Goal: Transaction & Acquisition: Purchase product/service

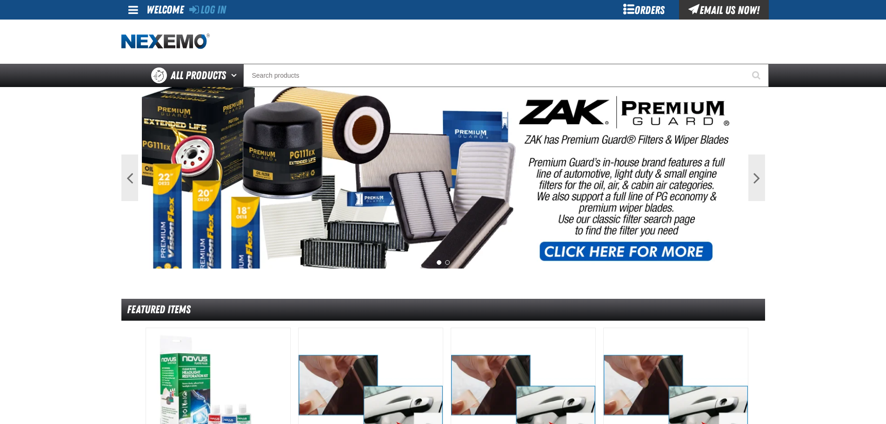
click at [217, 2] on div "Log In" at bounding box center [207, 10] width 37 height 20
click at [213, 11] on link "Log In" at bounding box center [207, 9] width 37 height 13
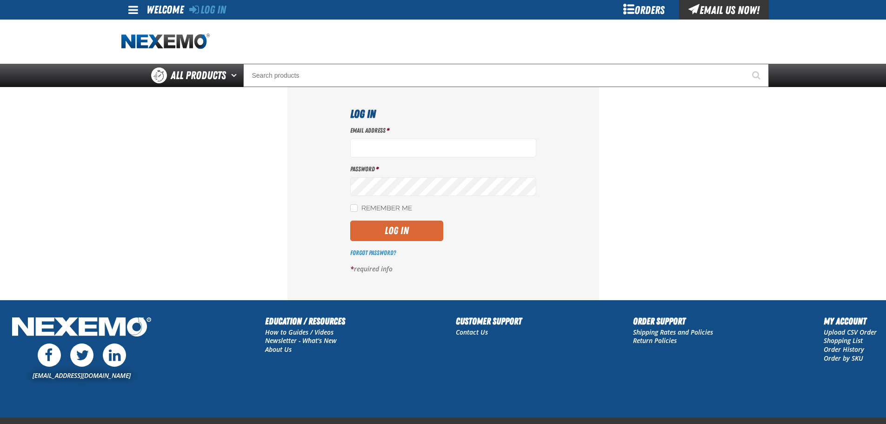
type input "jbever@vtaig.com"
click at [410, 234] on button "Log In" at bounding box center [396, 230] width 93 height 20
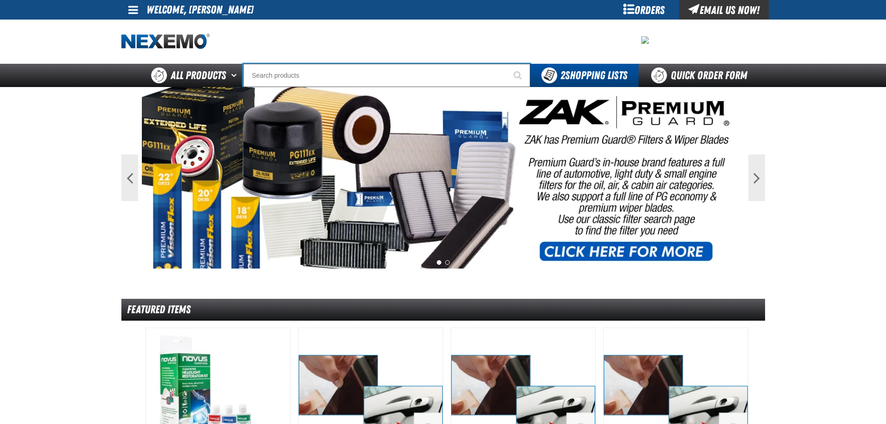
drag, startPoint x: 330, startPoint y: 68, endPoint x: 322, endPoint y: 69, distance: 7.5
click at [323, 68] on input "Search" at bounding box center [386, 75] width 287 height 23
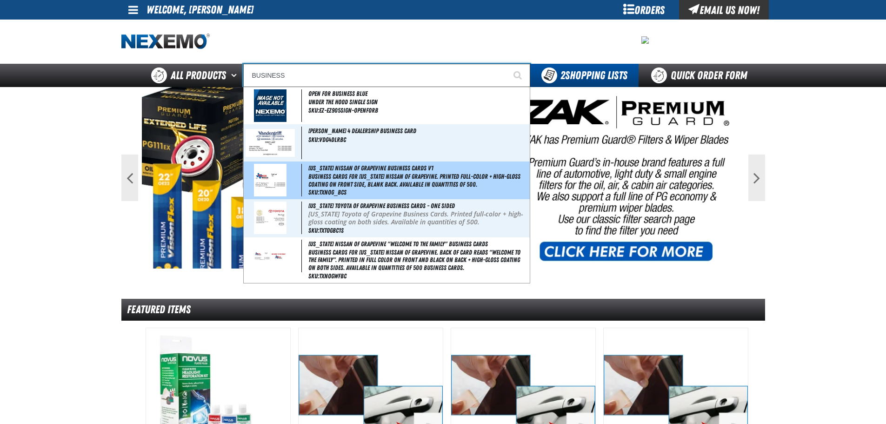
click at [325, 179] on span "Business Cards for Texas Nissan of Grapevine. Printed full-color + high-gloss c…" at bounding box center [417, 180] width 219 height 16
type input "Texas Nissan of Grapevine Business Cards V1"
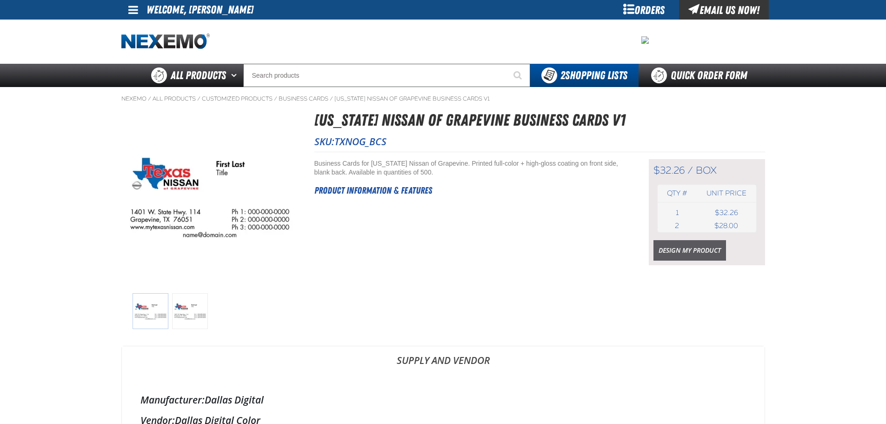
click at [688, 255] on link "Design My Product" at bounding box center [689, 250] width 73 height 20
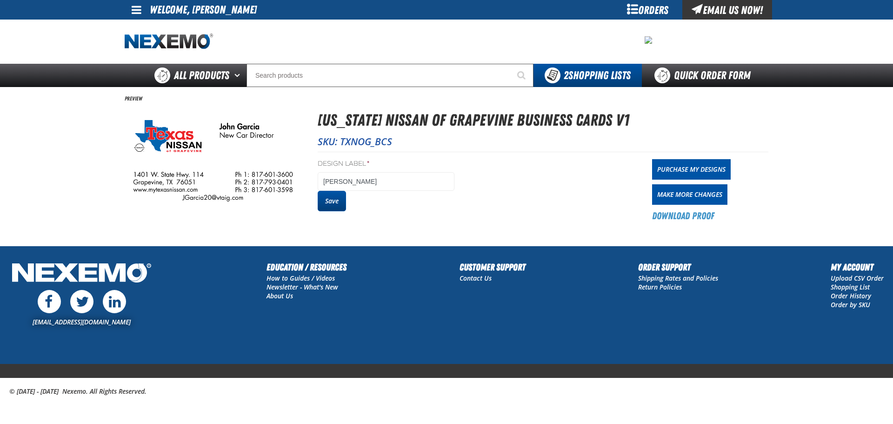
click at [337, 204] on button "Save" at bounding box center [332, 201] width 28 height 20
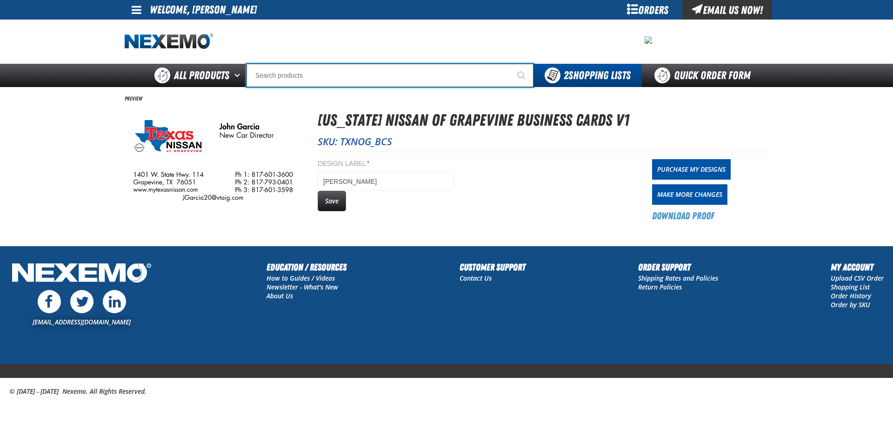
click at [424, 80] on input "Search" at bounding box center [389, 75] width 287 height 23
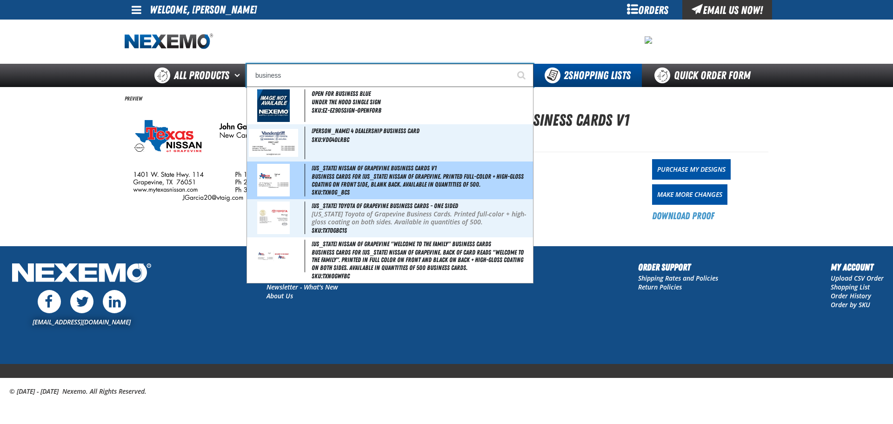
click at [324, 182] on span "Business Cards for Texas Nissan of Grapevine. Printed full-color + high-gloss c…" at bounding box center [421, 180] width 219 height 16
type input "Texas Nissan of Grapevine Business Cards V1"
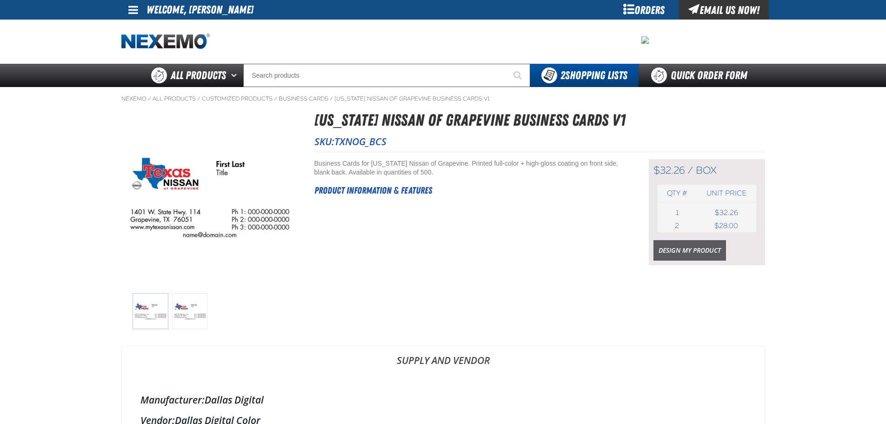
click at [672, 251] on link "Design My Product" at bounding box center [689, 250] width 73 height 20
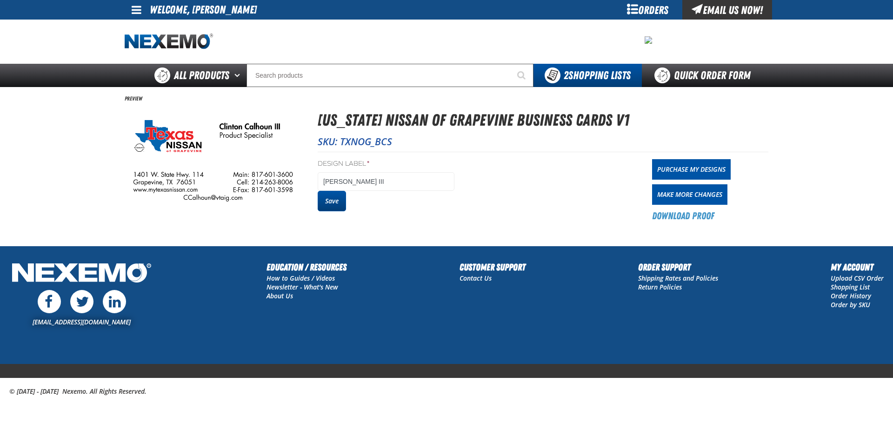
click at [331, 201] on button "Save" at bounding box center [332, 201] width 28 height 20
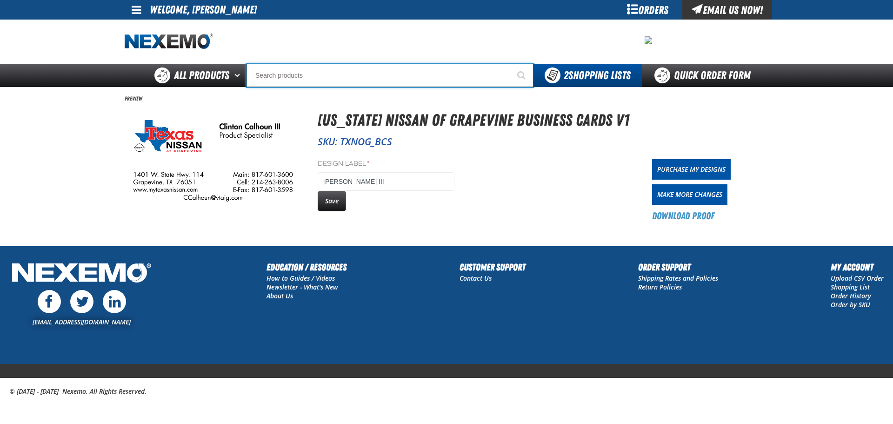
click at [324, 73] on input "Search" at bounding box center [389, 75] width 287 height 23
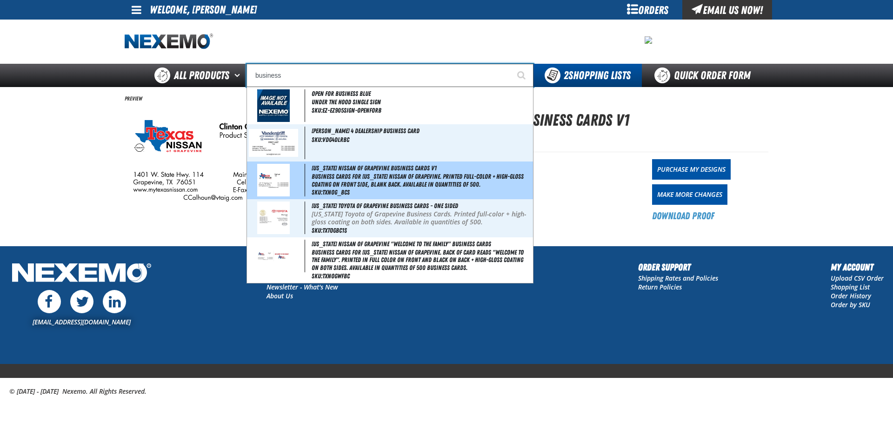
click at [318, 182] on span "Business Cards for Texas Nissan of Grapevine. Printed full-color + high-gloss c…" at bounding box center [421, 180] width 219 height 16
type input "[US_STATE] Nissan of Grapevine Business Cards V1"
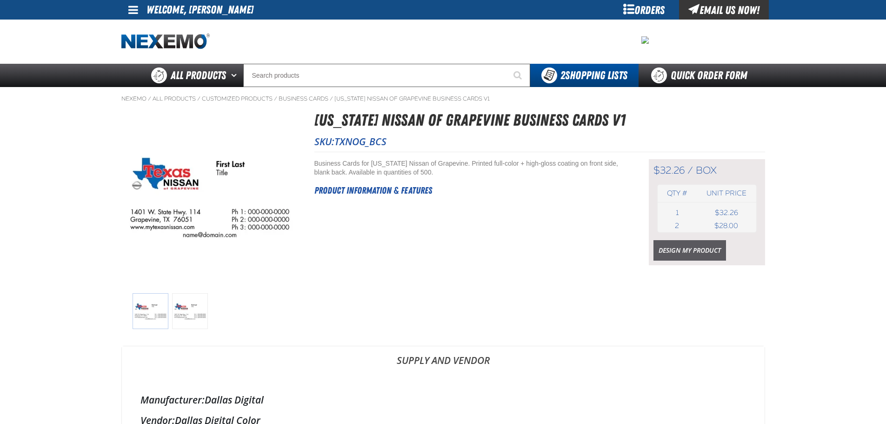
click at [688, 254] on link "Design My Product" at bounding box center [689, 250] width 73 height 20
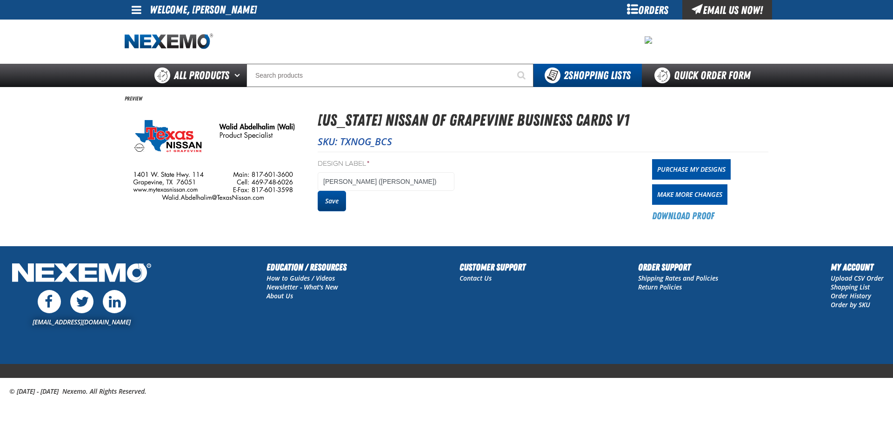
click at [332, 198] on button "Save" at bounding box center [332, 201] width 28 height 20
click at [686, 175] on link "Purchase My Designs" at bounding box center [691, 169] width 79 height 20
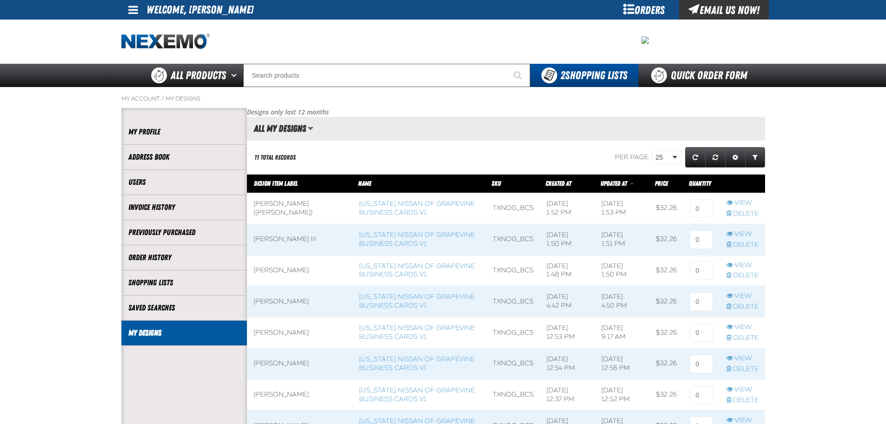
scroll to position [0, 0]
click at [738, 262] on link "View" at bounding box center [742, 265] width 32 height 9
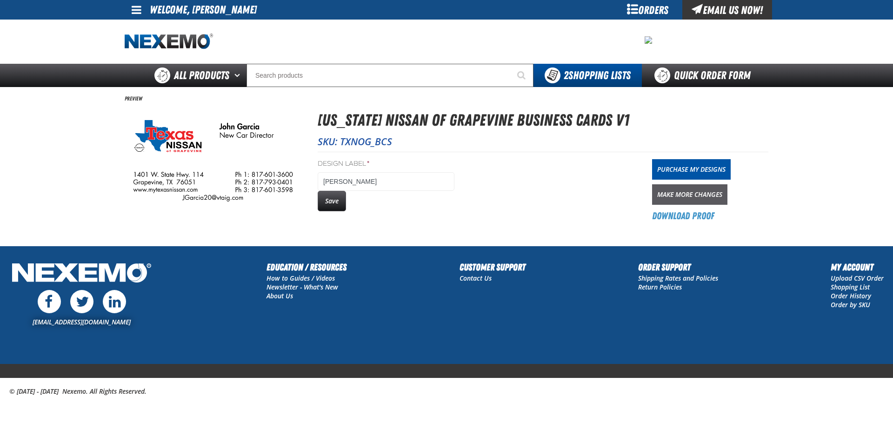
click at [684, 193] on link "Make More Changes" at bounding box center [689, 194] width 75 height 20
click at [331, 192] on button "Save" at bounding box center [332, 201] width 28 height 20
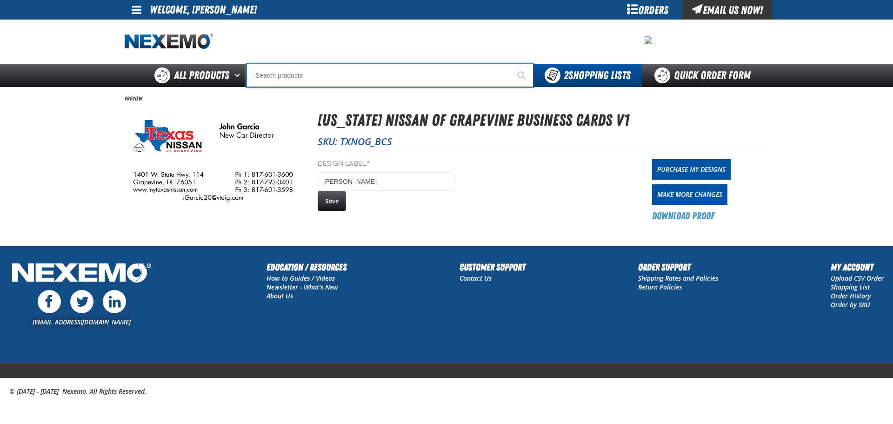
click at [350, 77] on input "Search" at bounding box center [389, 75] width 287 height 23
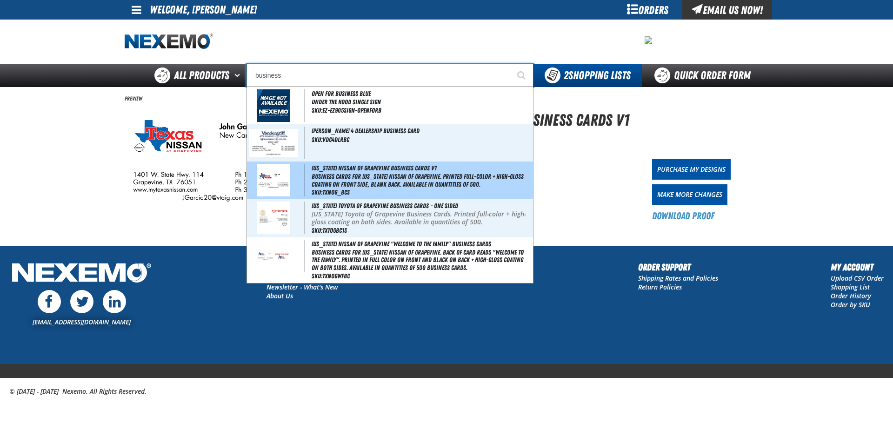
click at [387, 185] on span "Business Cards for Texas Nissan of Grapevine. Printed full-color + high-gloss c…" at bounding box center [421, 180] width 219 height 16
type input "[US_STATE] Nissan of Grapevine Business Cards V1"
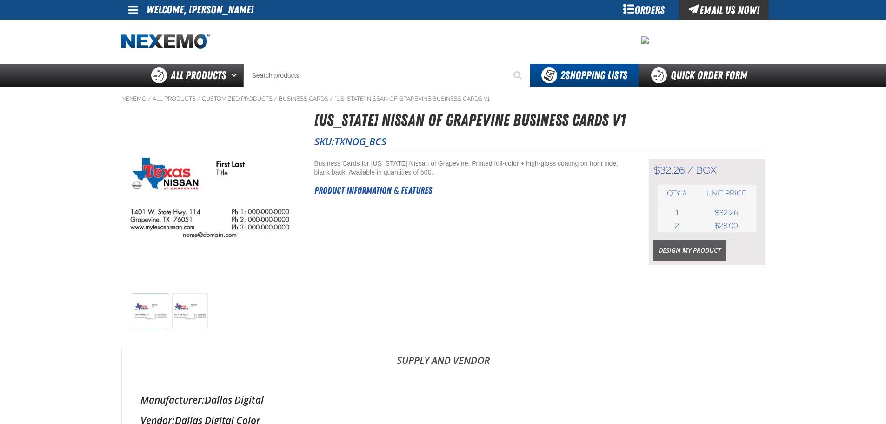
click at [662, 249] on link "Design My Product" at bounding box center [689, 250] width 73 height 20
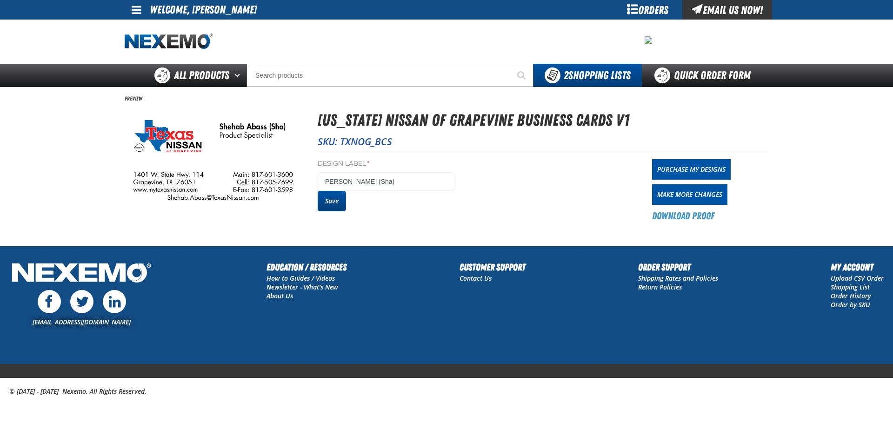
click at [332, 206] on button "Save" at bounding box center [332, 201] width 28 height 20
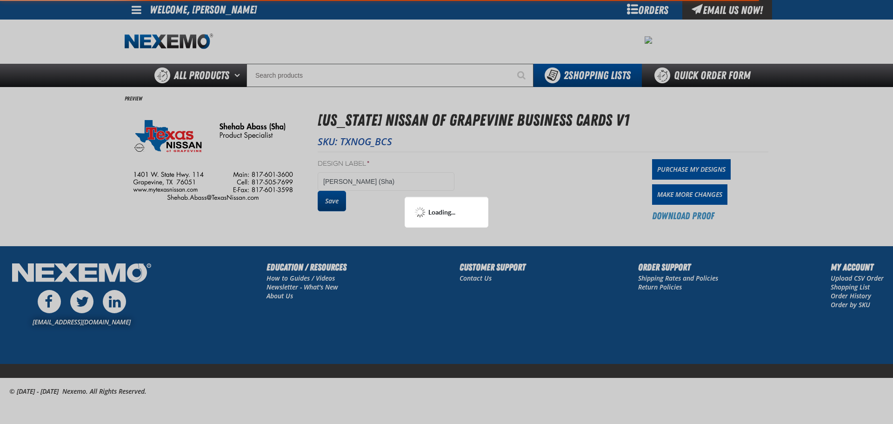
click at [332, 206] on div at bounding box center [446, 212] width 893 height 424
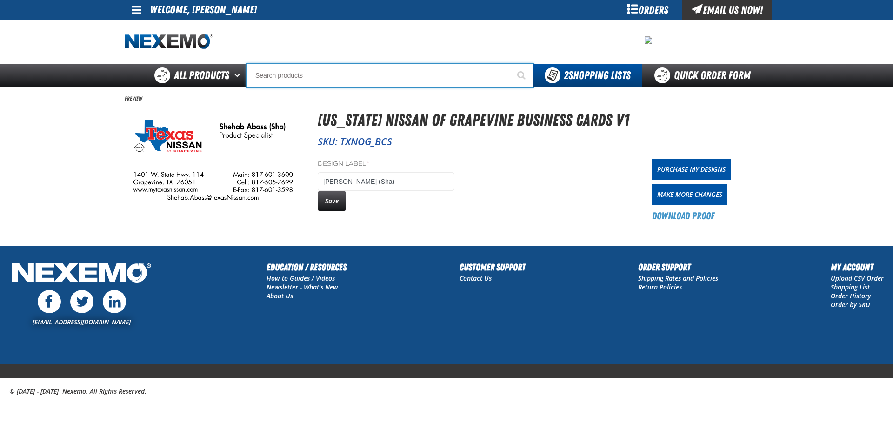
click at [434, 73] on input "Search" at bounding box center [389, 75] width 287 height 23
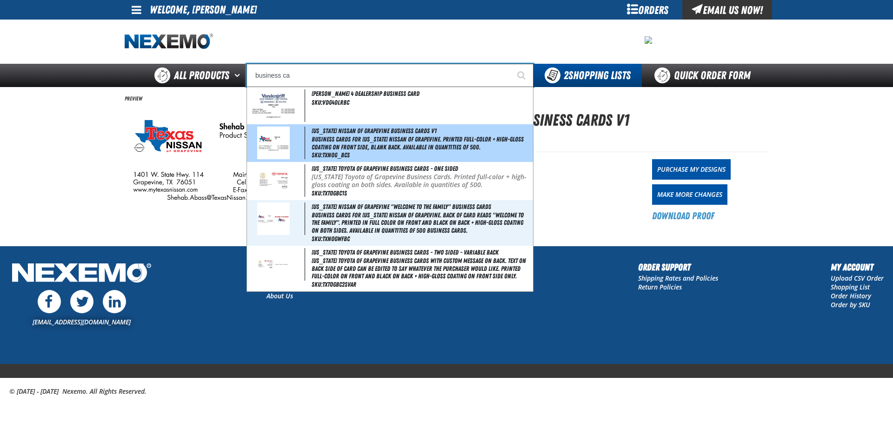
click at [269, 143] on img at bounding box center [273, 142] width 33 height 33
type input "Texas Nissan of Grapevine Business Cards V1"
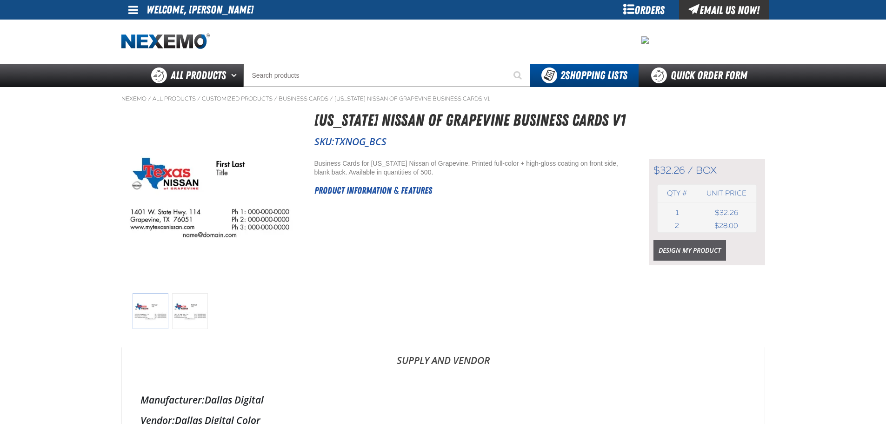
click at [684, 240] on link "Design My Product" at bounding box center [689, 250] width 73 height 20
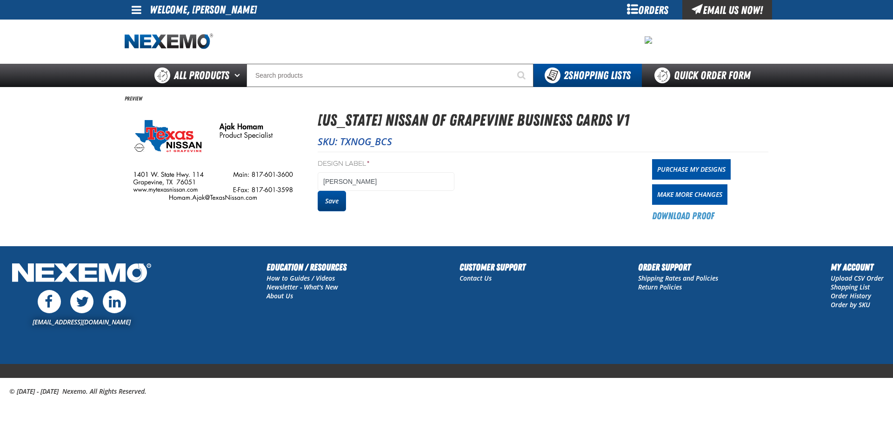
click at [333, 200] on button "Save" at bounding box center [332, 201] width 28 height 20
click at [0, 0] on div at bounding box center [0, 0] width 0 height 0
click at [676, 172] on link "Purchase My Designs" at bounding box center [691, 169] width 79 height 20
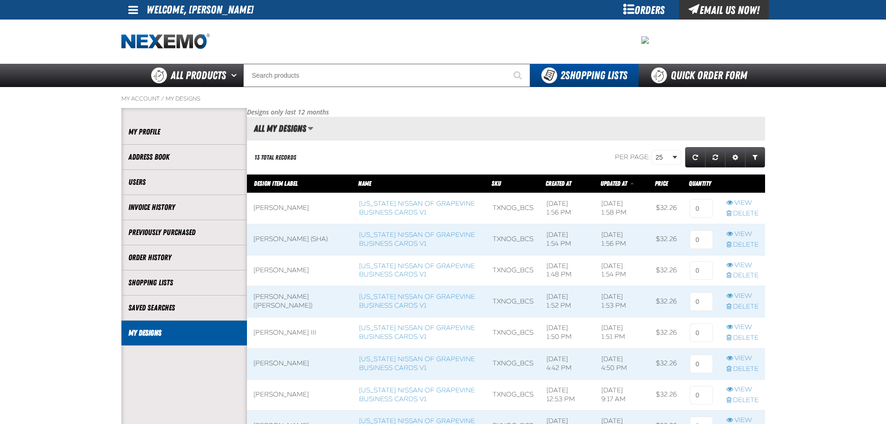
scroll to position [0, 0]
click at [737, 295] on link "View" at bounding box center [742, 296] width 32 height 9
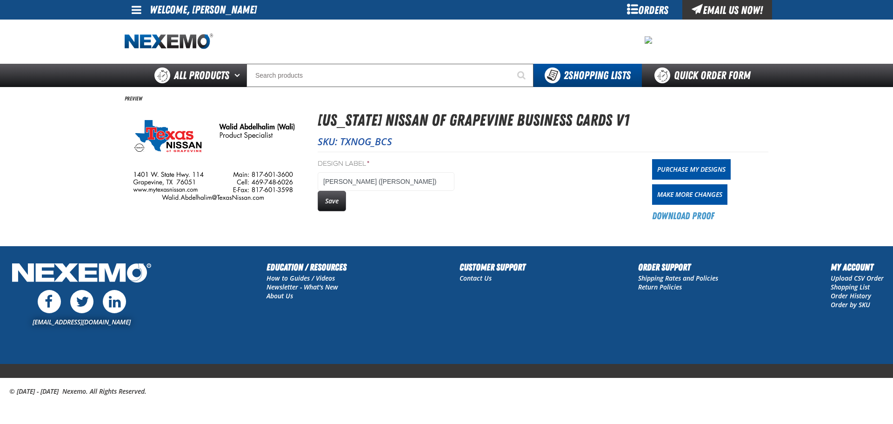
click at [259, 178] on img at bounding box center [213, 158] width 177 height 101
click at [671, 191] on link "Make More Changes" at bounding box center [689, 194] width 75 height 20
click at [335, 203] on button "Save" at bounding box center [332, 201] width 28 height 20
click at [327, 197] on button "Save" at bounding box center [332, 201] width 28 height 20
click at [694, 198] on link "Make More Changes" at bounding box center [689, 194] width 75 height 20
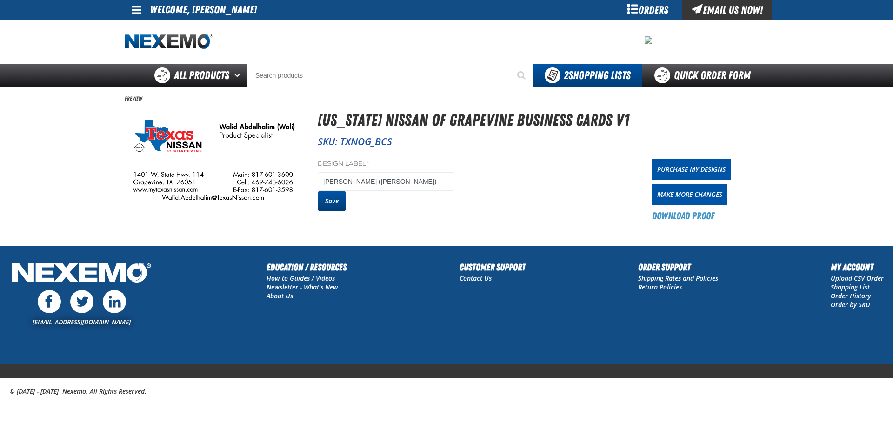
click at [338, 201] on button "Save" at bounding box center [332, 201] width 28 height 20
drag, startPoint x: 0, startPoint y: 0, endPoint x: 678, endPoint y: 167, distance: 698.7
click at [678, 167] on link "Purchase My Designs" at bounding box center [691, 169] width 79 height 20
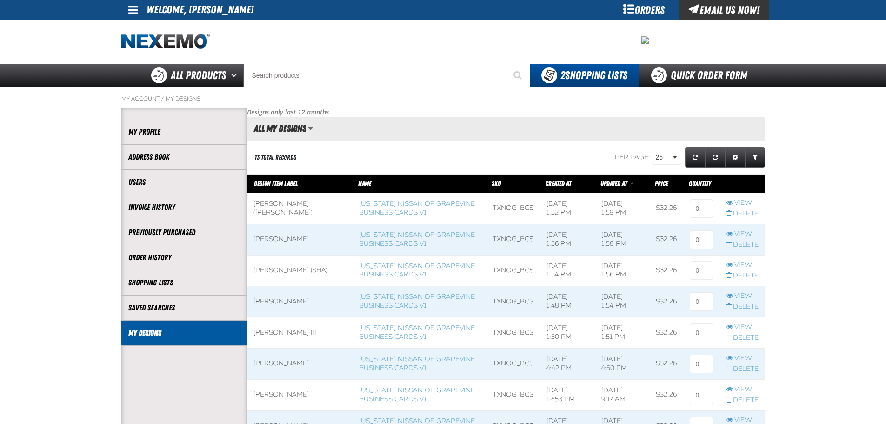
scroll to position [0, 0]
click at [698, 213] on input at bounding box center [701, 208] width 23 height 19
type input "1"
click at [693, 241] on input at bounding box center [701, 239] width 23 height 19
type input "1"
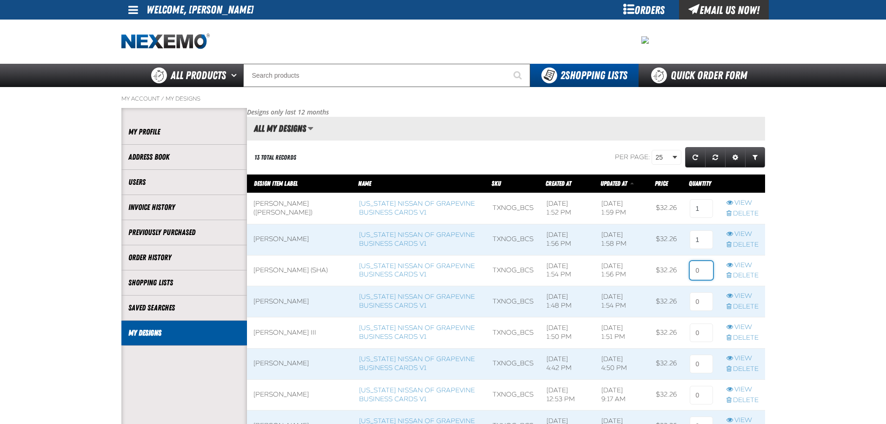
click at [697, 266] on input at bounding box center [701, 270] width 23 height 19
type input "1"
click at [698, 301] on input at bounding box center [701, 301] width 23 height 19
type input "1"
click at [704, 340] on input at bounding box center [701, 332] width 23 height 19
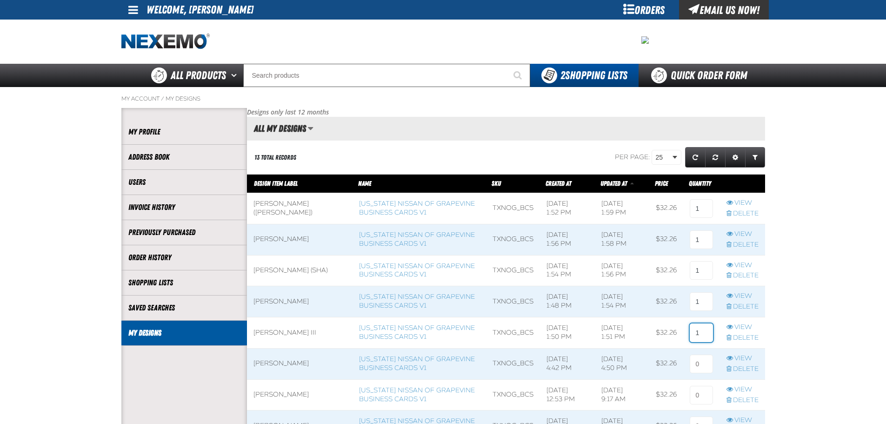
type input "1"
click at [844, 170] on main "My Account / My Designs Account My Profile Address Book" at bounding box center [443, 367] width 886 height 560
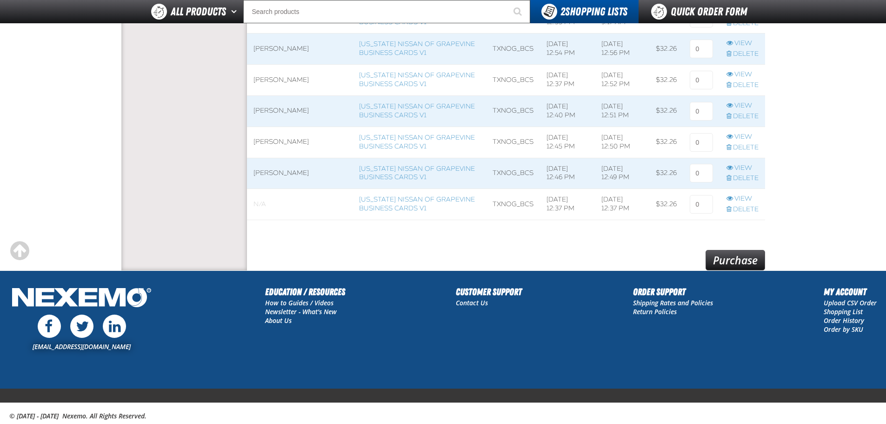
scroll to position [372, 0]
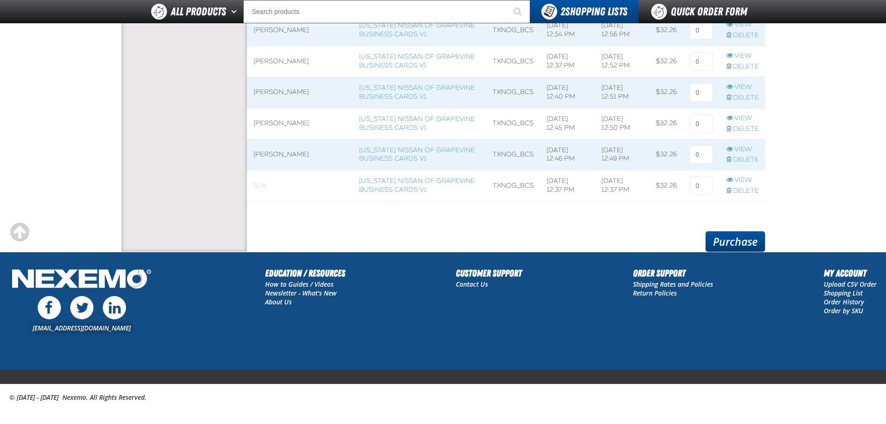
click at [731, 244] on link "Purchase" at bounding box center [735, 241] width 60 height 20
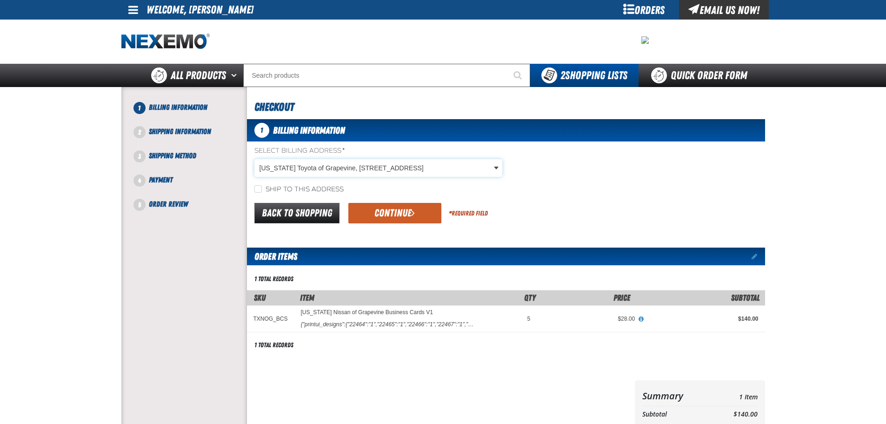
click at [306, 165] on body "Skip to Main Content Staging Site 5.1 Upgrade Site My Account My Account Suppor…" at bounding box center [443, 318] width 886 height 637
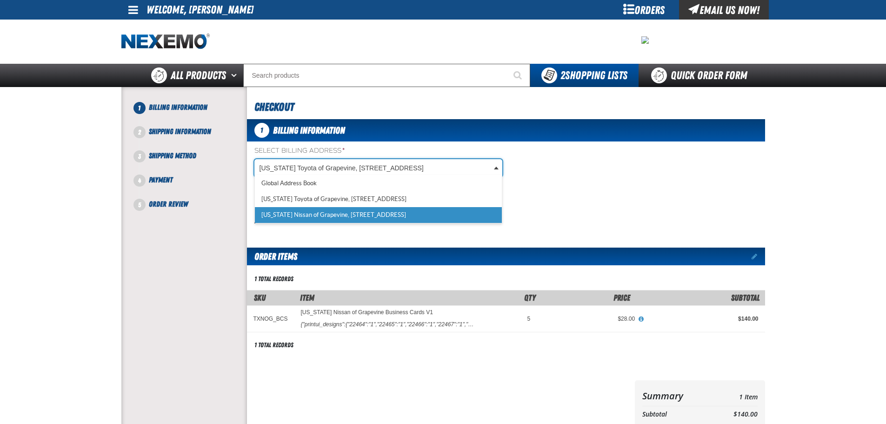
scroll to position [0, 4]
select select "a_320"
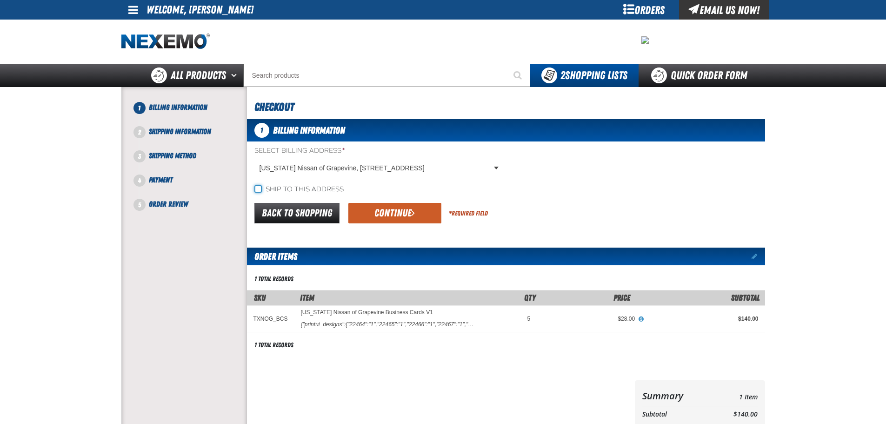
click at [254, 191] on input "Ship to this address" at bounding box center [257, 188] width 7 height 7
checkbox input "true"
click at [399, 210] on button "Continue" at bounding box center [394, 213] width 93 height 20
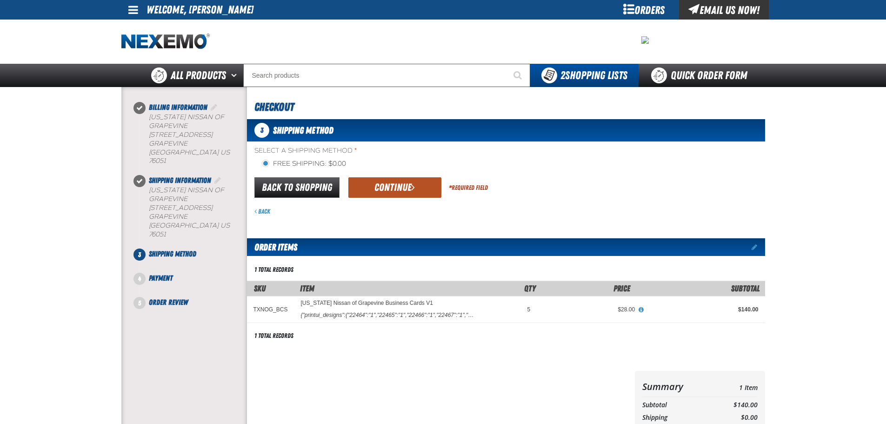
click at [383, 192] on button "Continue" at bounding box center [394, 187] width 93 height 20
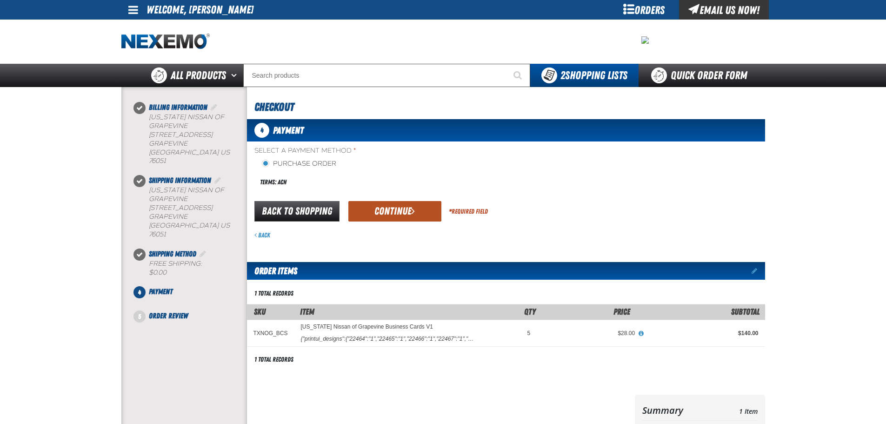
click at [379, 210] on button "Continue" at bounding box center [394, 211] width 93 height 20
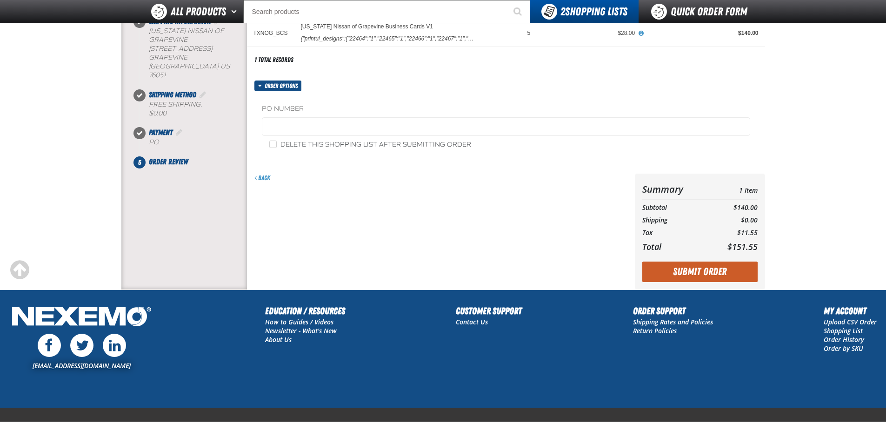
scroll to position [139, 0]
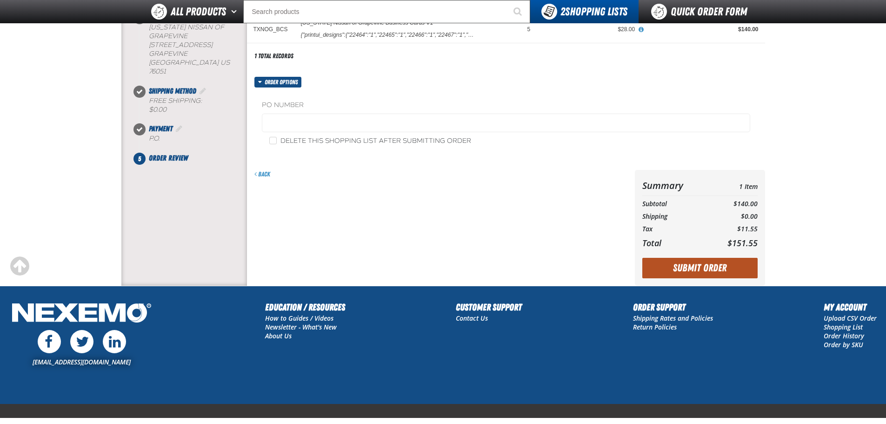
click at [694, 269] on button "Submit Order" at bounding box center [699, 268] width 115 height 20
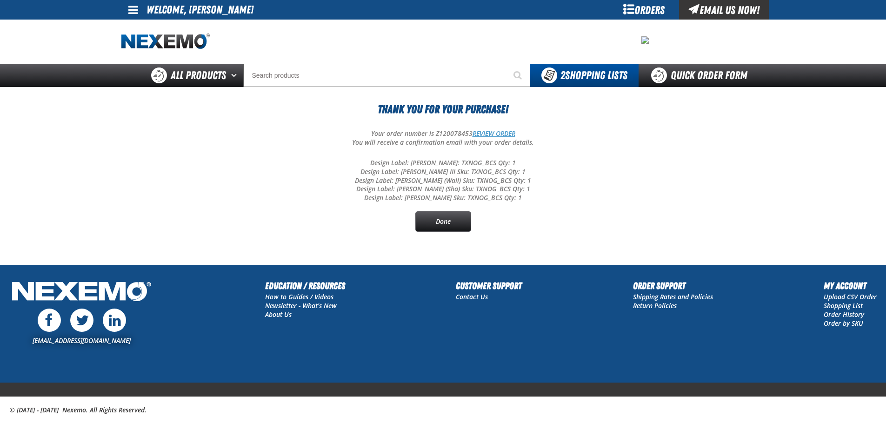
click at [490, 129] on link "REVIEW ORDER" at bounding box center [493, 133] width 43 height 9
